Goal: Transaction & Acquisition: Purchase product/service

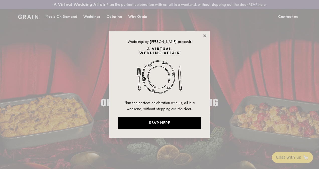
click at [204, 35] on icon at bounding box center [205, 35] width 5 height 5
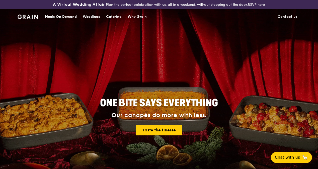
click at [110, 21] on div "Catering" at bounding box center [114, 16] width 16 height 15
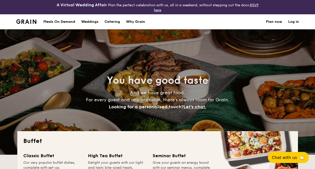
select select
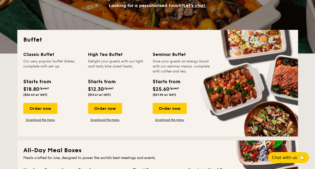
scroll to position [125, 0]
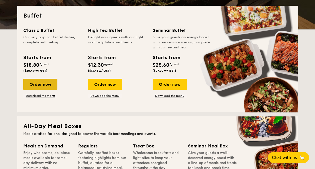
click at [47, 82] on div "Order now" at bounding box center [40, 84] width 34 height 11
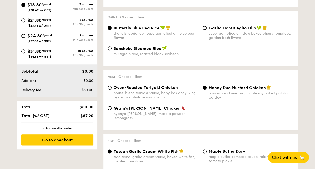
scroll to position [226, 0]
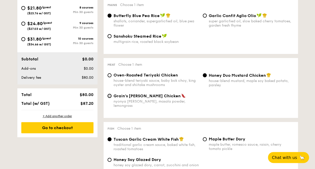
click at [108, 96] on input "Grain's [PERSON_NAME] Chicken nyonya [PERSON_NAME], masala powder, lemongrass" at bounding box center [110, 96] width 4 height 4
radio input "true"
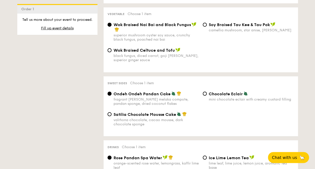
scroll to position [426, 0]
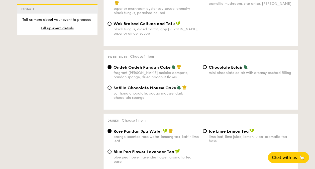
click at [218, 65] on span "Chocolate Eclair" at bounding box center [226, 67] width 34 height 5
click at [207, 65] on input "Chocolate Eclair mini chocolate eclair with creamy custard filling" at bounding box center [205, 67] width 4 height 4
radio input "true"
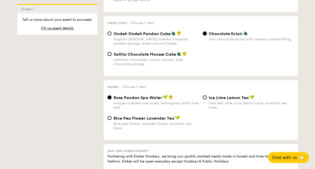
scroll to position [476, 0]
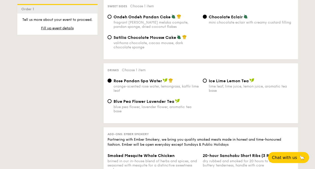
click at [120, 99] on span "Blue Pea Flower Lavender Tea" at bounding box center [144, 101] width 61 height 5
click at [112, 99] on input "Blue Pea Flower Lavender Tea blue pea flower, lavender flower, aromatic tea base" at bounding box center [110, 101] width 4 height 4
radio input "true"
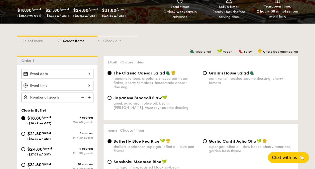
scroll to position [75, 0]
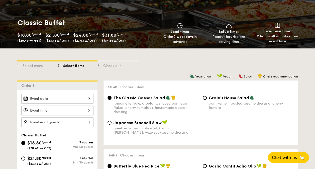
click at [30, 102] on div at bounding box center [57, 99] width 72 height 10
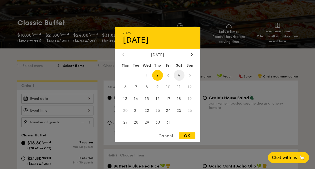
click at [180, 76] on span "4" at bounding box center [179, 75] width 11 height 11
click at [189, 135] on div "OK" at bounding box center [187, 135] width 16 height 7
type input "Oct 04, 2025"
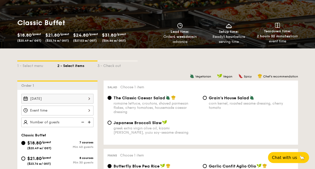
click at [37, 112] on div at bounding box center [57, 111] width 72 height 10
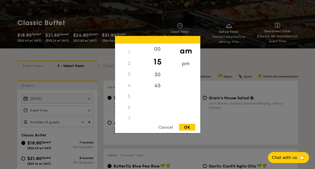
scroll to position [0, 0]
click at [131, 51] on div "12" at bounding box center [129, 49] width 28 height 11
click at [130, 49] on div "12" at bounding box center [129, 49] width 28 height 11
click at [128, 49] on div "12" at bounding box center [129, 49] width 28 height 11
click at [184, 63] on div "pm" at bounding box center [186, 65] width 28 height 15
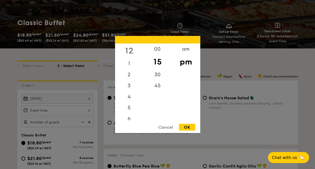
click at [130, 50] on div "12" at bounding box center [129, 51] width 28 height 15
click at [186, 61] on div "pm" at bounding box center [186, 62] width 28 height 15
click at [130, 48] on div "12" at bounding box center [129, 51] width 28 height 15
click at [161, 74] on div "30" at bounding box center [157, 76] width 28 height 15
click at [188, 127] on div "OK" at bounding box center [187, 127] width 16 height 7
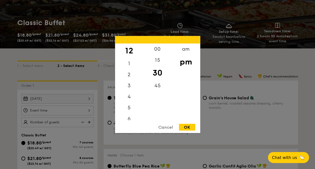
type input "12:30PM"
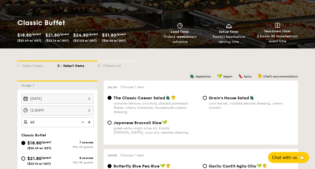
type input "40 guests"
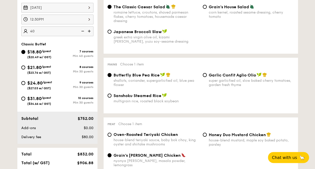
scroll to position [201, 0]
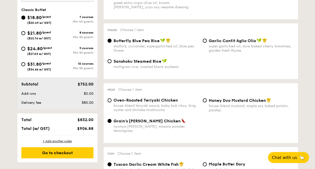
click at [209, 43] on span "Garlic Confit Aglio Olio" at bounding box center [232, 40] width 47 height 5
click at [207, 43] on input "Garlic Confit Aglio Olio super garlicfied oil, slow baked cherry tomatoes, gard…" at bounding box center [205, 41] width 4 height 4
radio input "true"
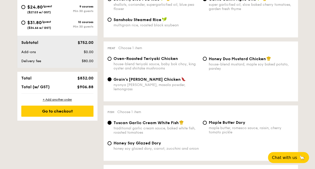
scroll to position [251, 0]
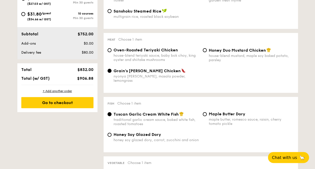
click at [207, 51] on div "Honey Duo Mustard Chicken house-blend mustard, maple soy baked potato, parsley" at bounding box center [248, 55] width 95 height 15
click at [205, 52] on input "Honey Duo Mustard Chicken house-blend mustard, maple soy baked potato, parsley" at bounding box center [205, 50] width 4 height 4
radio input "true"
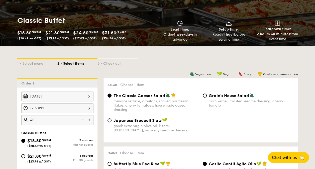
scroll to position [100, 0]
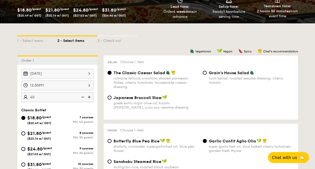
click at [21, 131] on div "$21.80 /guest ($23.76 w/ GST)" at bounding box center [39, 135] width 36 height 11
click at [21, 131] on input "$21.80 /guest ($23.76 w/ GST) 8 courses Min 30 guests" at bounding box center [23, 133] width 4 height 4
radio input "true"
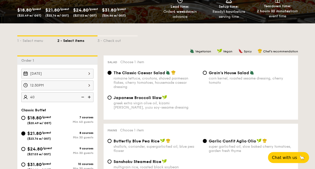
radio input "true"
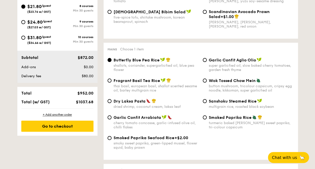
scroll to position [251, 0]
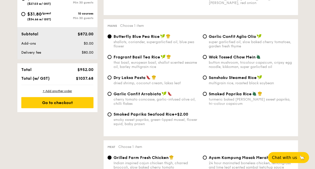
click at [82, 14] on div "10 courses" at bounding box center [75, 14] width 36 height 4
click at [25, 14] on input "$31.80 /guest ($34.66 w/ GST) 10 courses Min 30 guests" at bounding box center [23, 14] width 4 height 4
radio input "true"
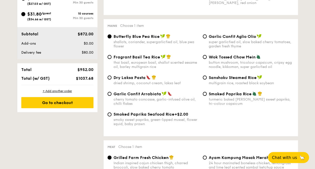
radio input "true"
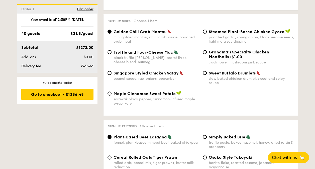
scroll to position [978, 0]
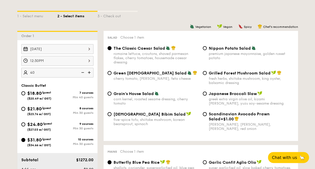
scroll to position [125, 0]
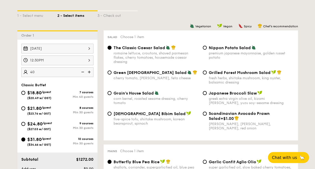
click at [23, 127] on div "$24.80 /guest ($27.03 w/ GST)" at bounding box center [39, 125] width 36 height 11
click at [23, 126] on input "$24.80 /guest ($27.03 w/ GST) 9 courses Min 30 guests" at bounding box center [23, 124] width 4 height 4
radio input "true"
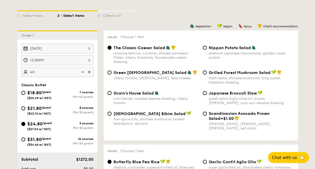
radio input "true"
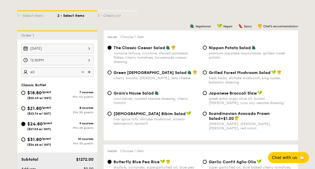
radio input "true"
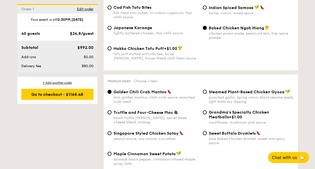
scroll to position [952, 0]
